Goal: Use online tool/utility: Utilize a website feature to perform a specific function

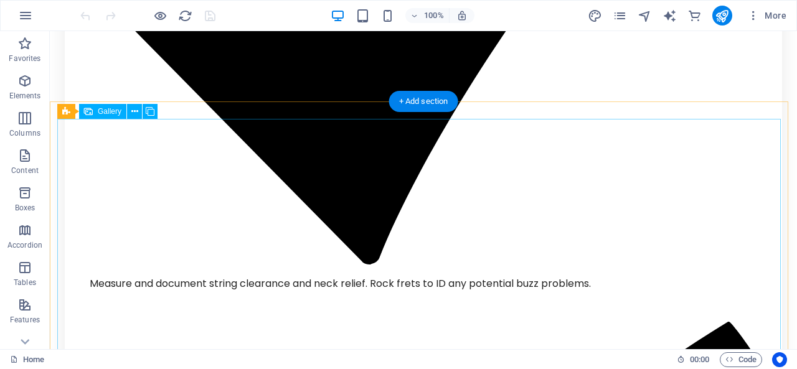
scroll to position [4147, 0]
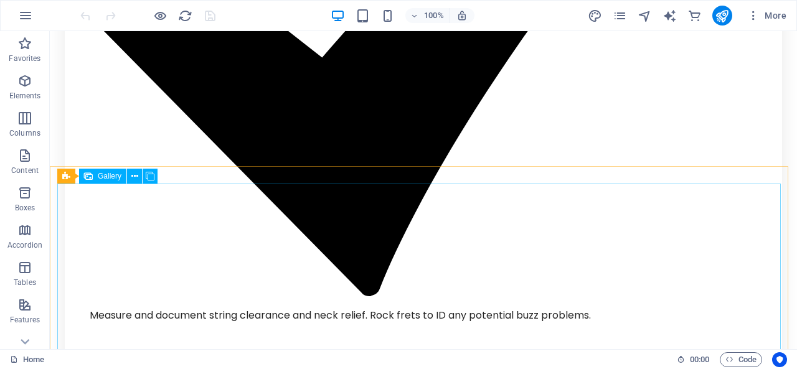
click at [90, 182] on icon at bounding box center [88, 176] width 9 height 15
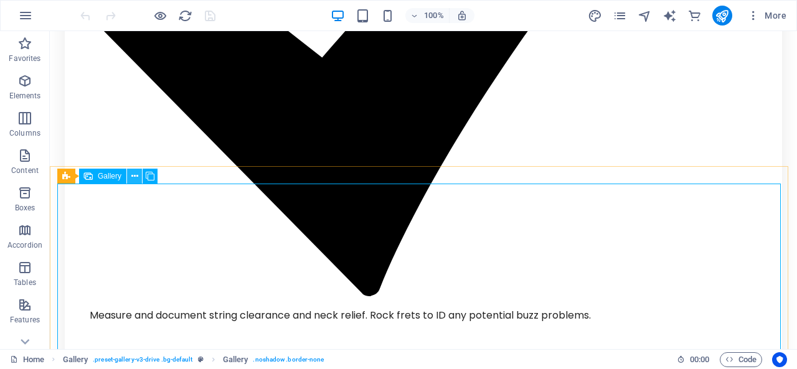
click at [135, 178] on icon at bounding box center [134, 176] width 7 height 13
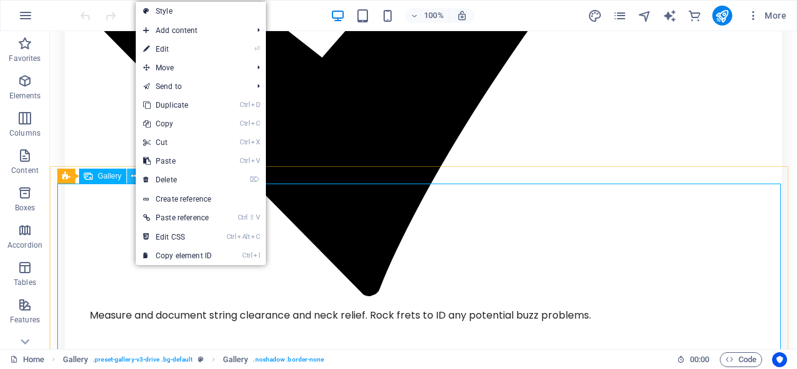
click at [135, 178] on icon at bounding box center [134, 176] width 7 height 13
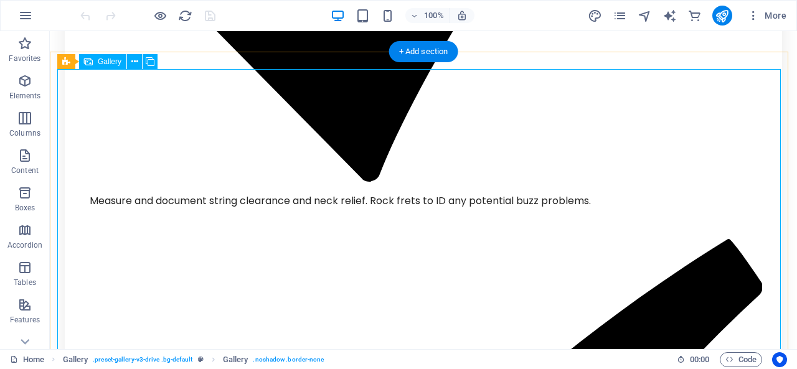
scroll to position [4276, 0]
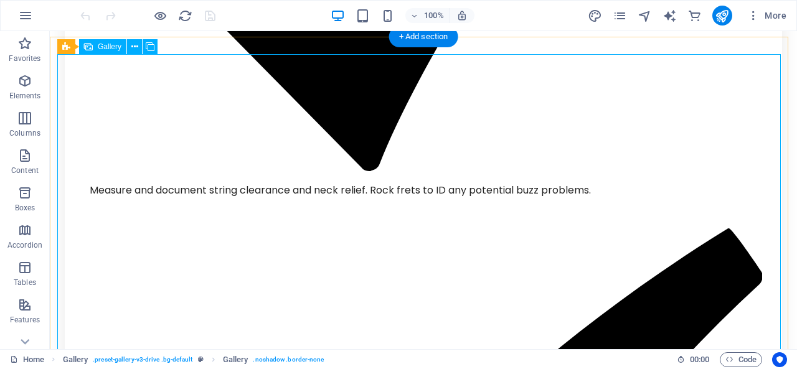
scroll to position [4147, 0]
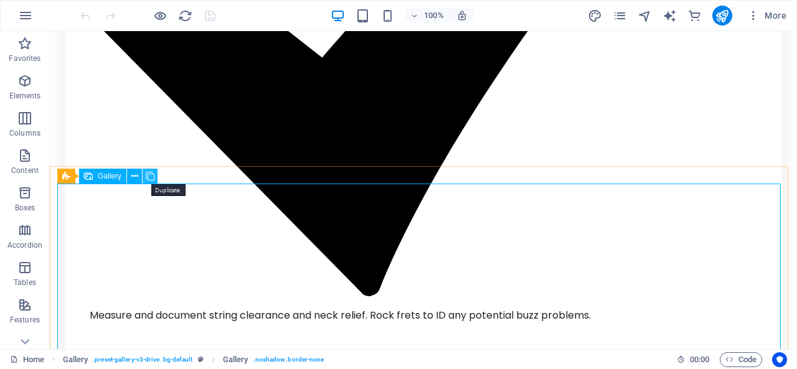
click at [151, 179] on icon at bounding box center [150, 176] width 9 height 13
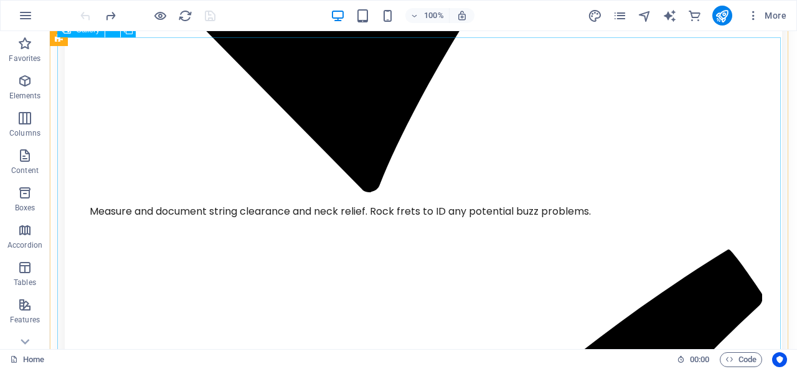
scroll to position [4229, 0]
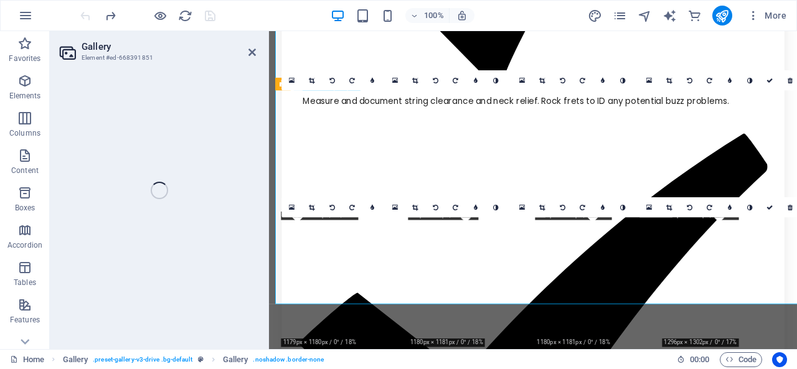
scroll to position [4340, 0]
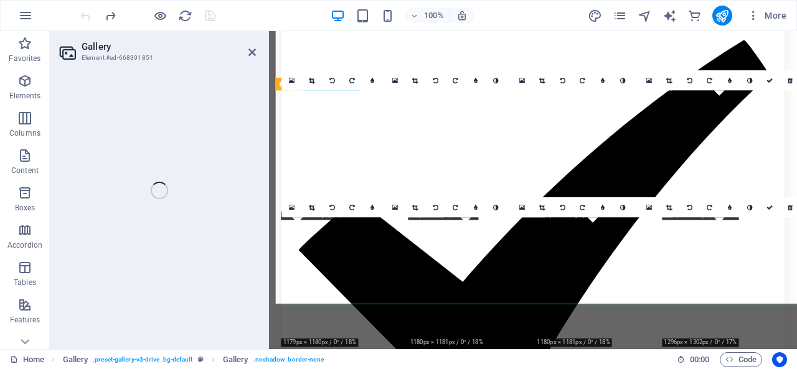
select select "4"
select select "px"
